Goal: Task Accomplishment & Management: Use online tool/utility

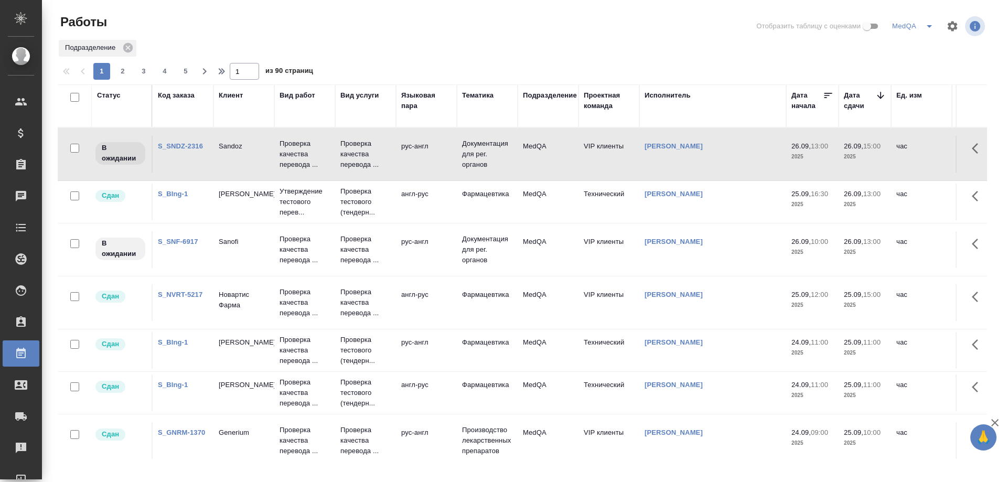
click at [173, 141] on td "S_SNDZ-2316" at bounding box center [183, 154] width 61 height 37
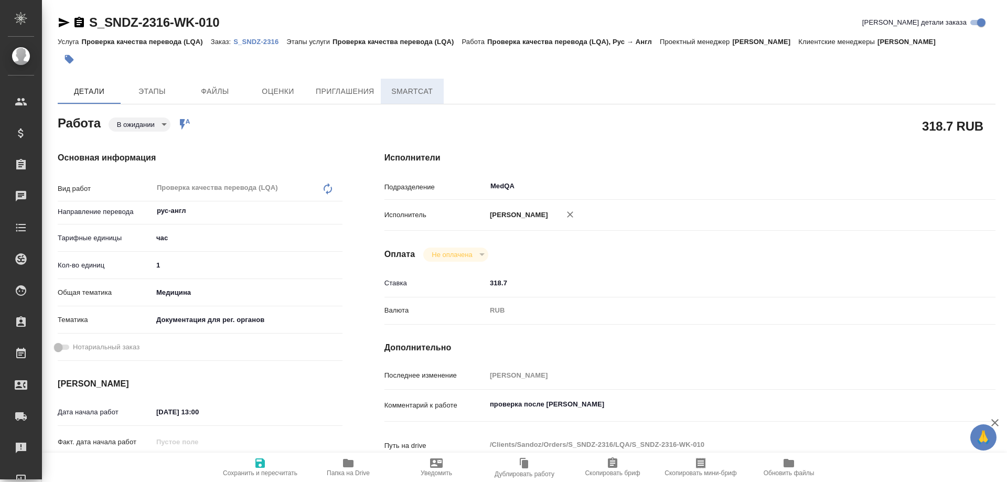
type textarea "x"
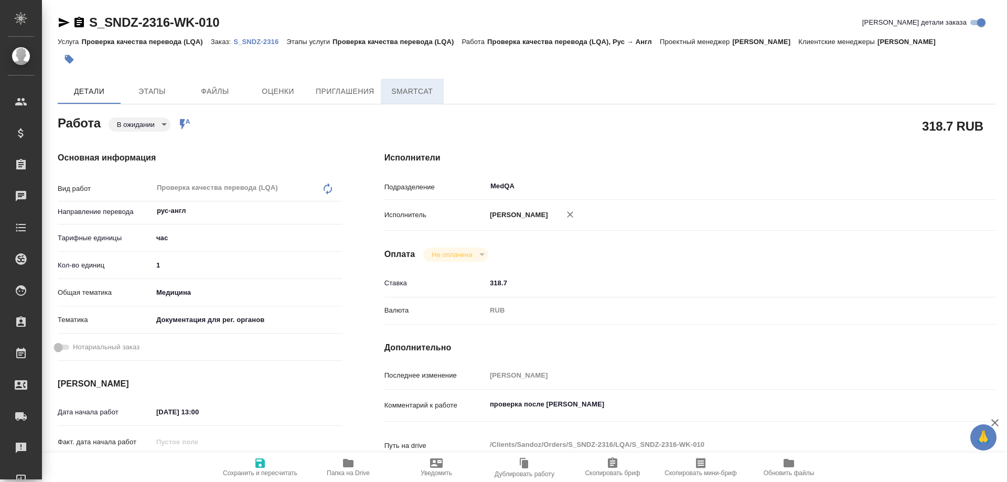
type textarea "x"
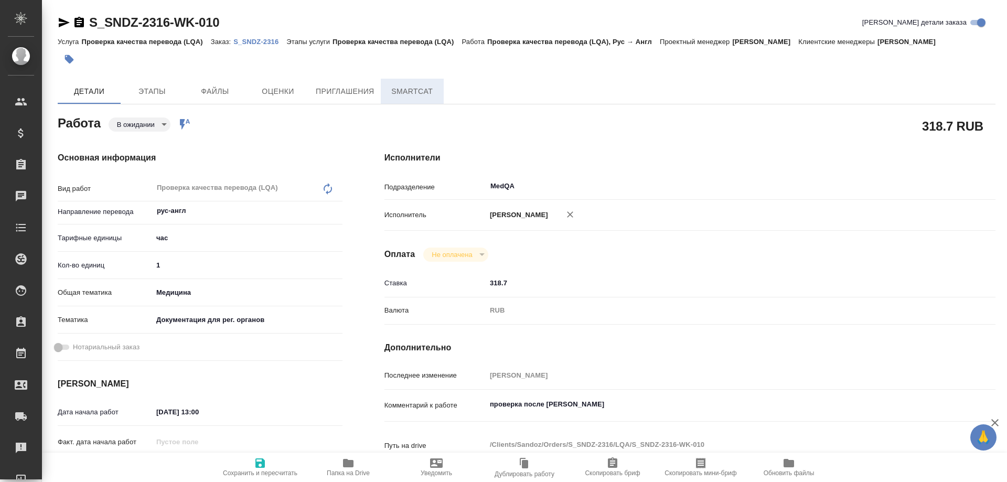
type textarea "x"
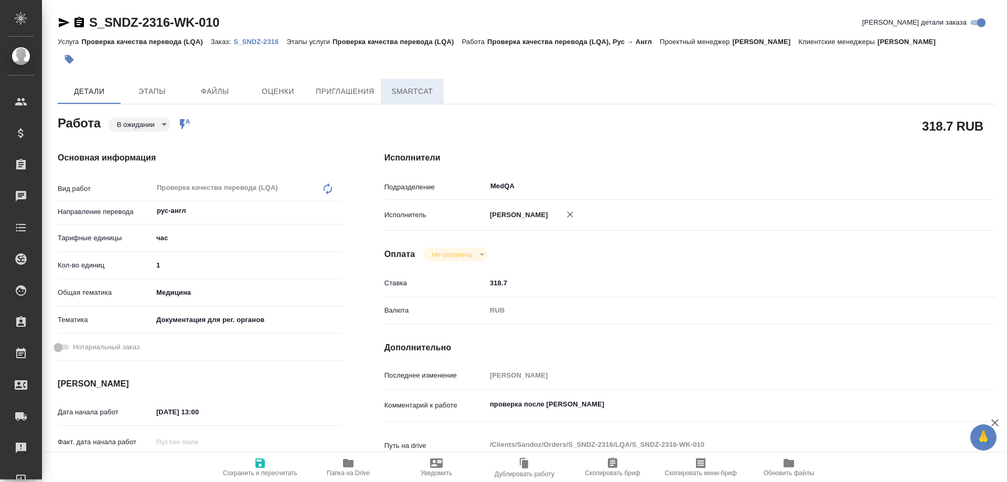
type textarea "x"
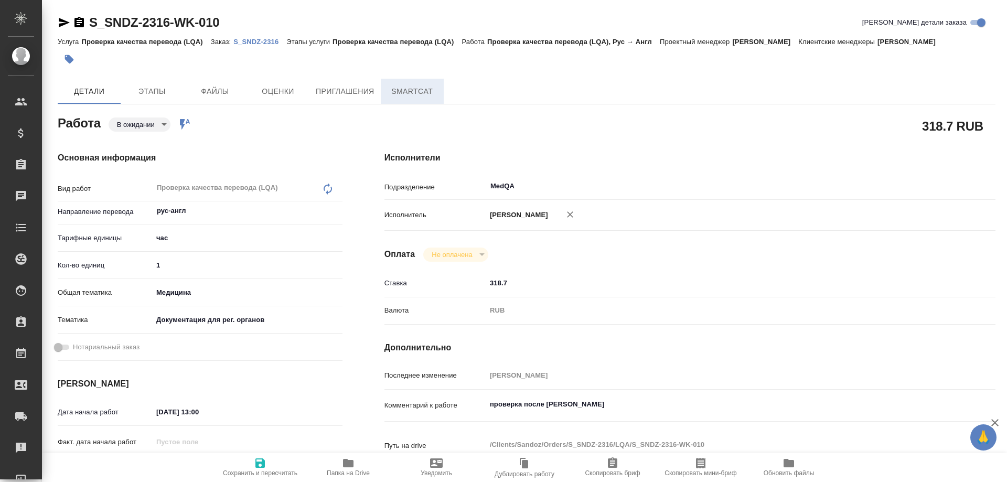
type textarea "x"
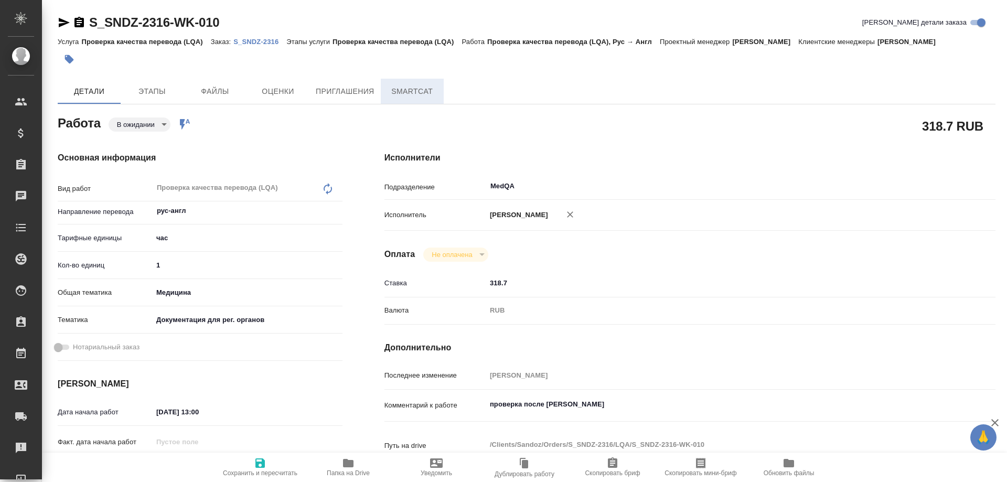
type textarea "x"
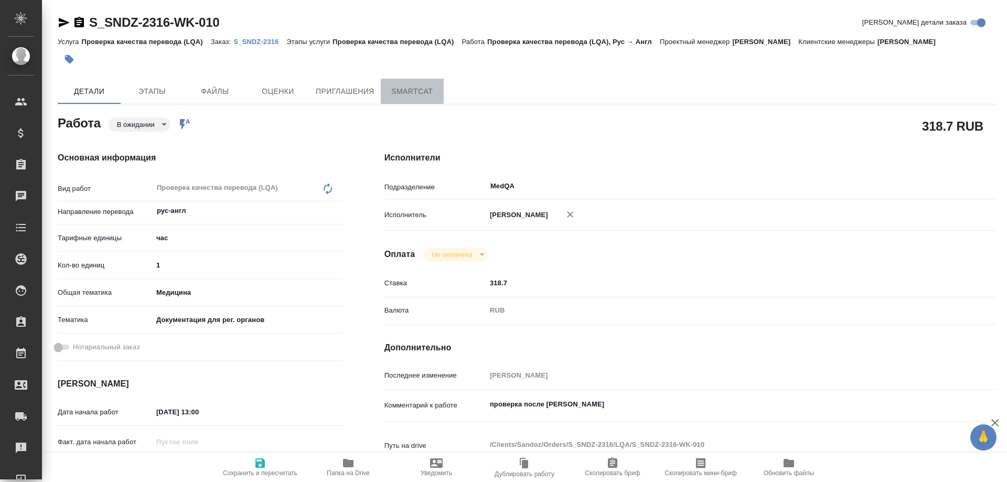
click at [414, 88] on span "SmartCat" at bounding box center [412, 91] width 50 height 13
type textarea "x"
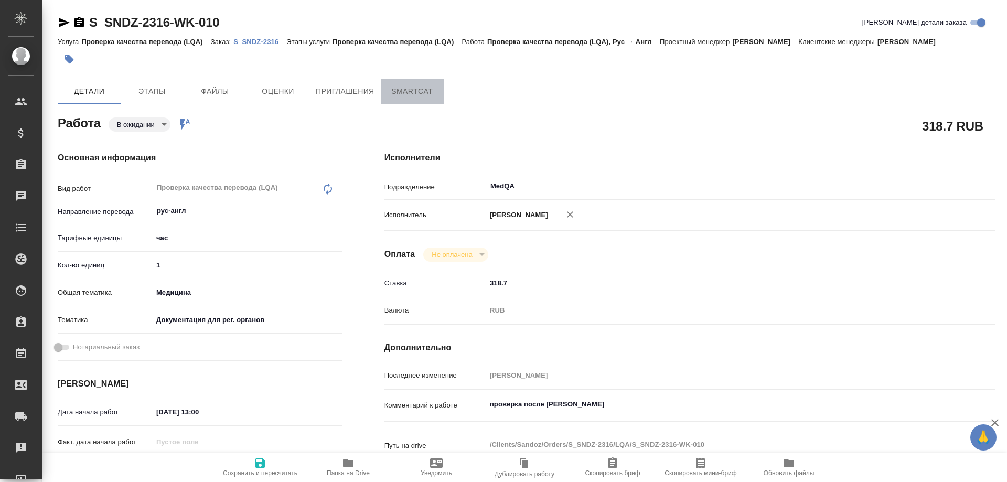
type textarea "x"
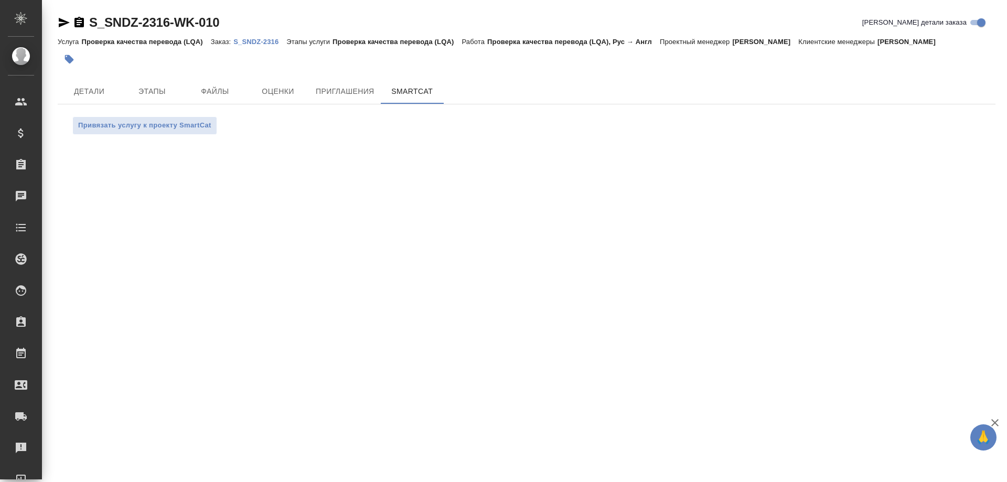
click at [254, 40] on p "S_SNDZ-2316" at bounding box center [259, 42] width 53 height 8
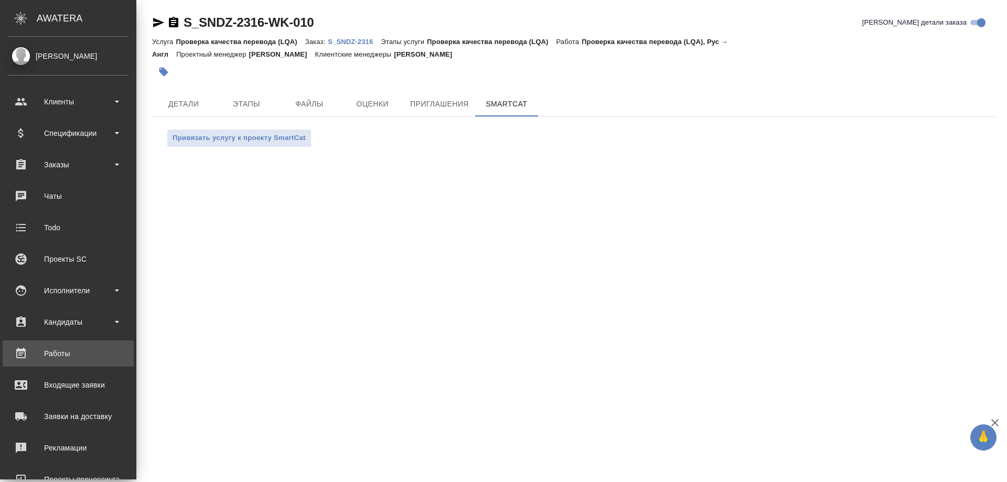
click at [55, 357] on div "Работы" at bounding box center [68, 354] width 121 height 16
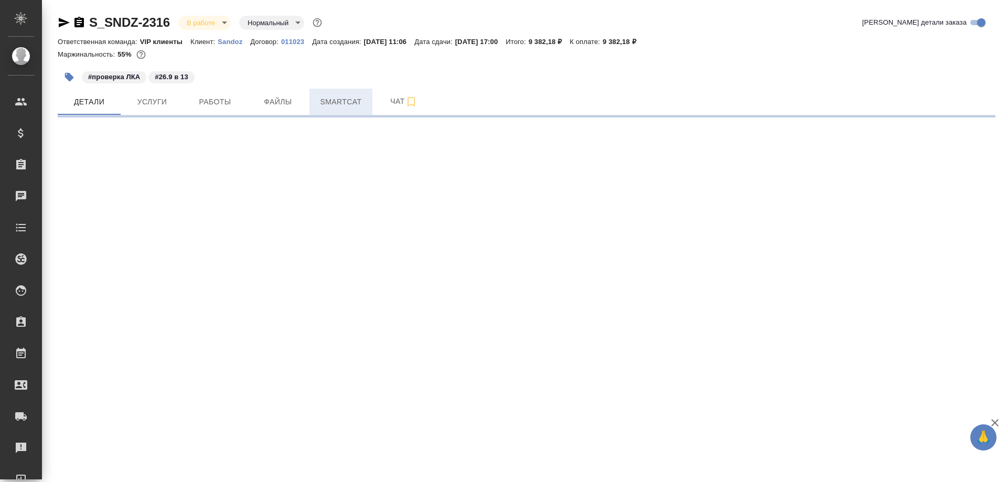
select select "RU"
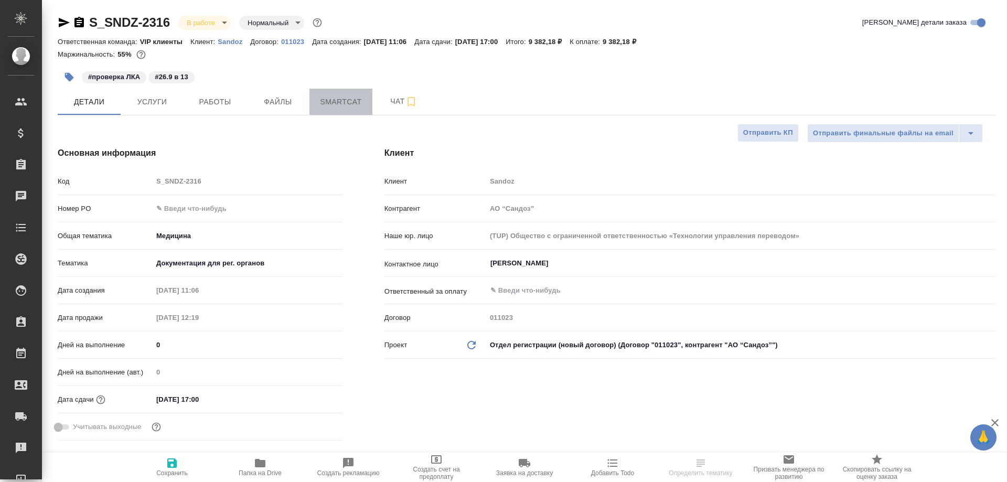
click at [344, 98] on span "Smartcat" at bounding box center [341, 101] width 50 height 13
type textarea "x"
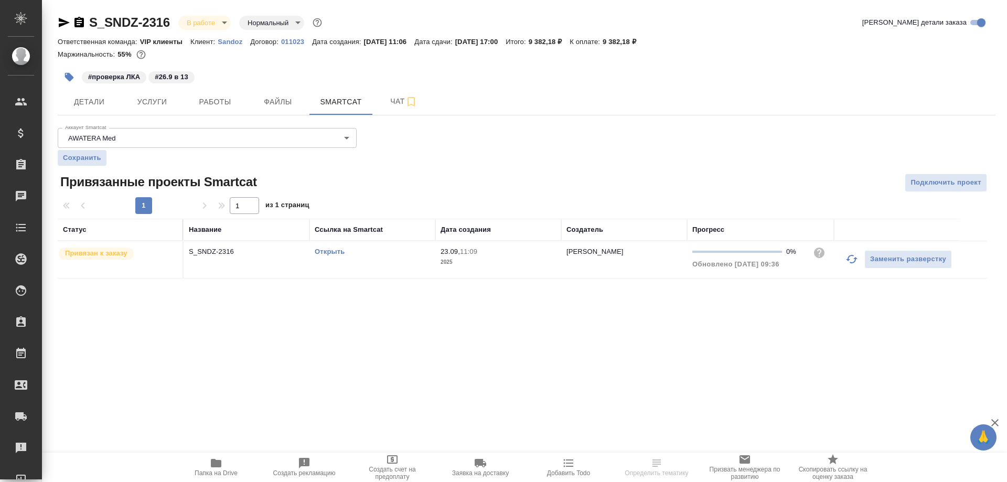
click at [335, 251] on link "Открыть" at bounding box center [330, 252] width 30 height 8
